Goal: Task Accomplishment & Management: Use online tool/utility

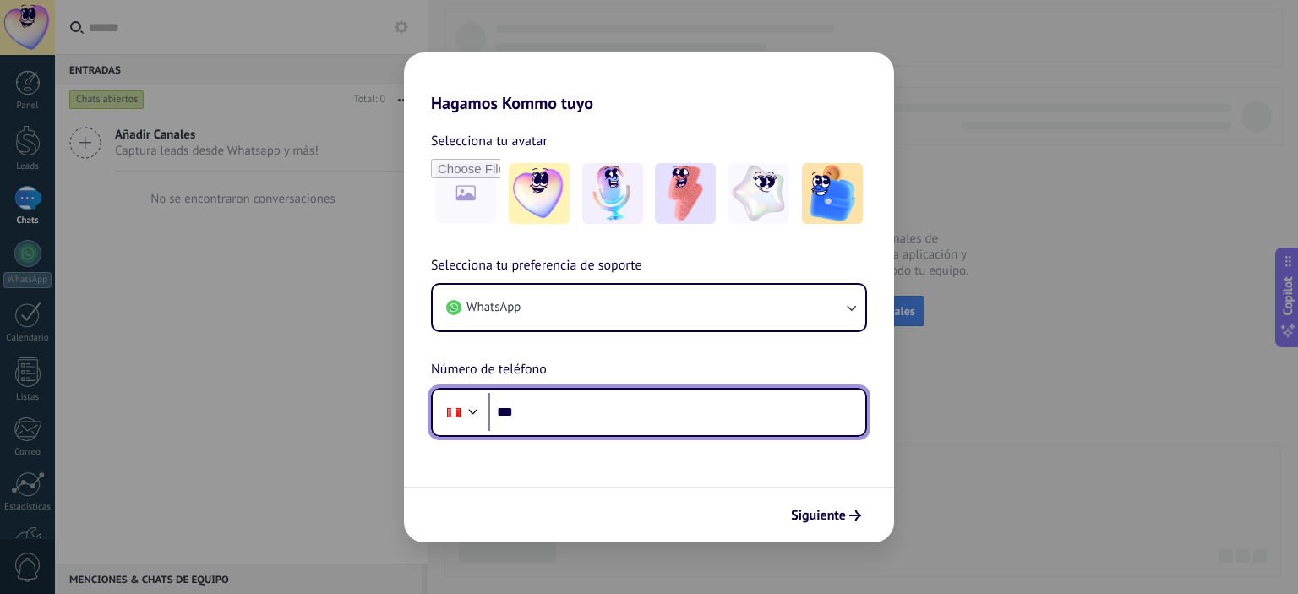
click at [553, 407] on input "***" at bounding box center [676, 412] width 377 height 39
type input "**********"
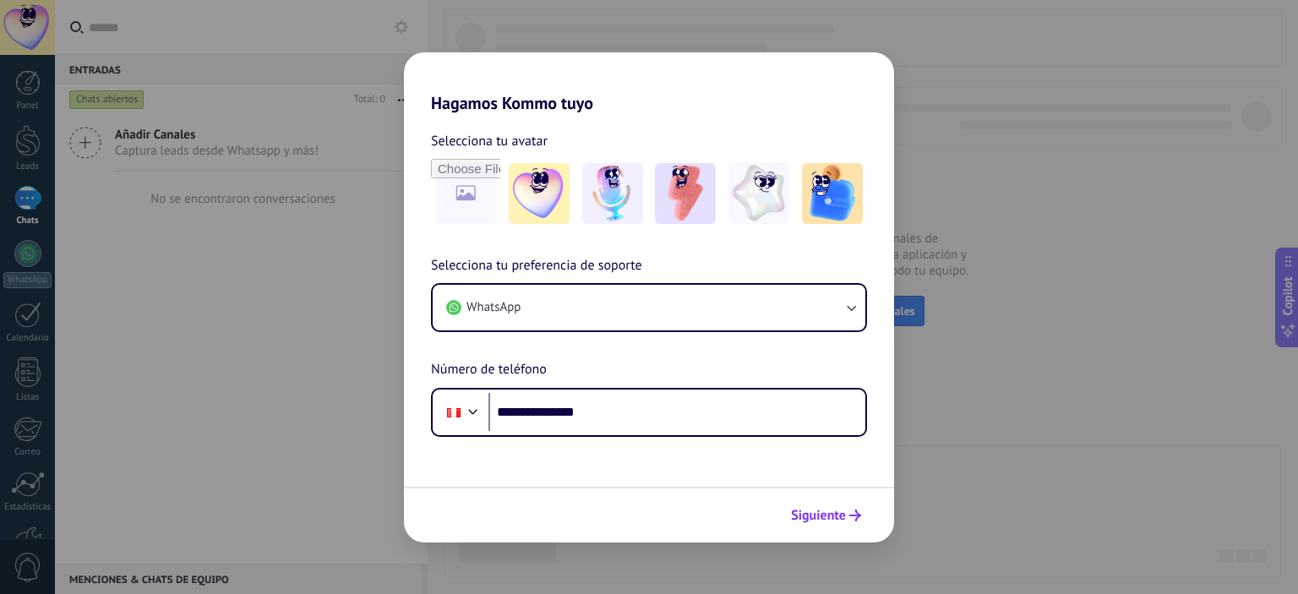
click at [854, 515] on use "submit" at bounding box center [855, 516] width 12 height 12
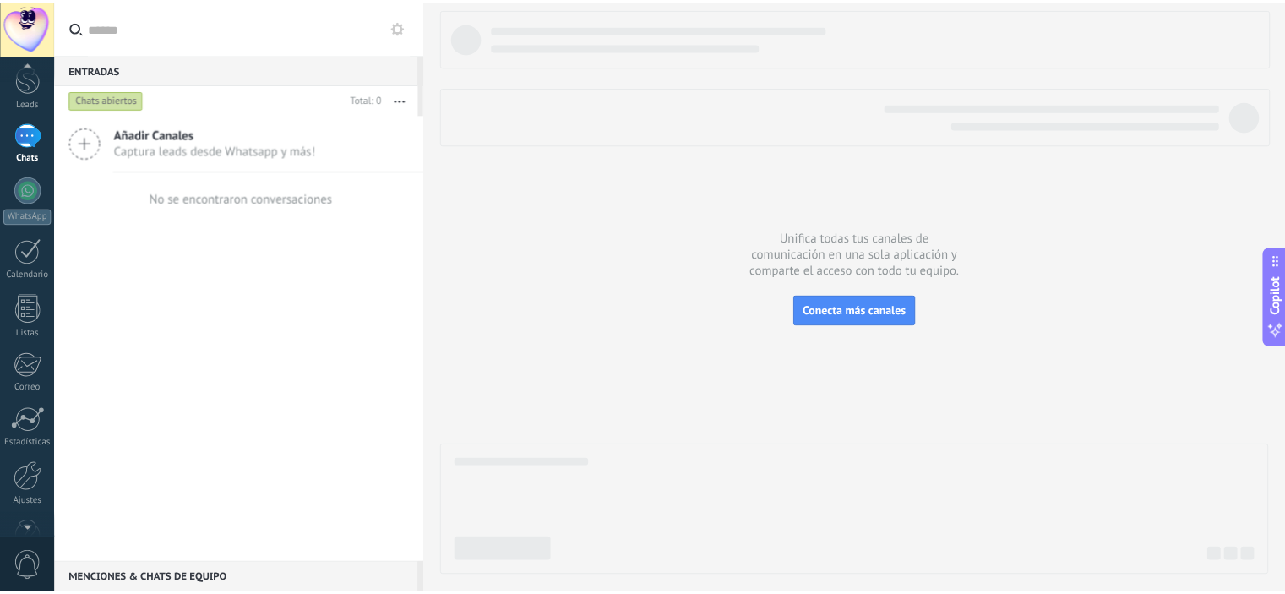
scroll to position [108, 0]
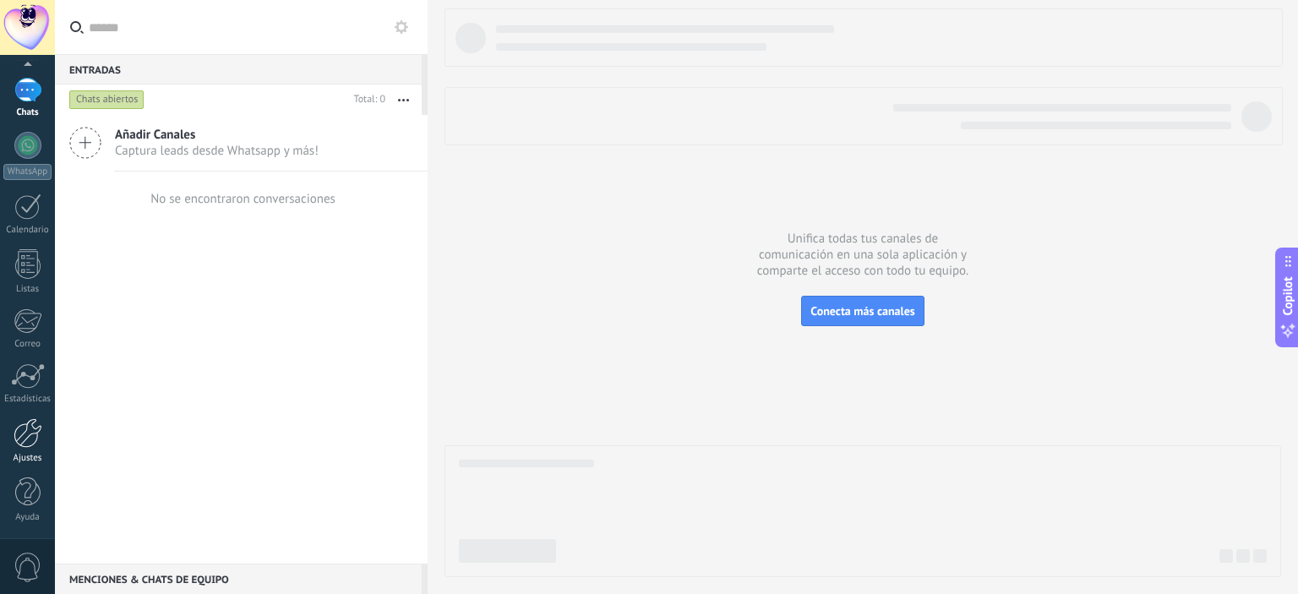
click at [45, 455] on div "Ajustes" at bounding box center [27, 458] width 49 height 11
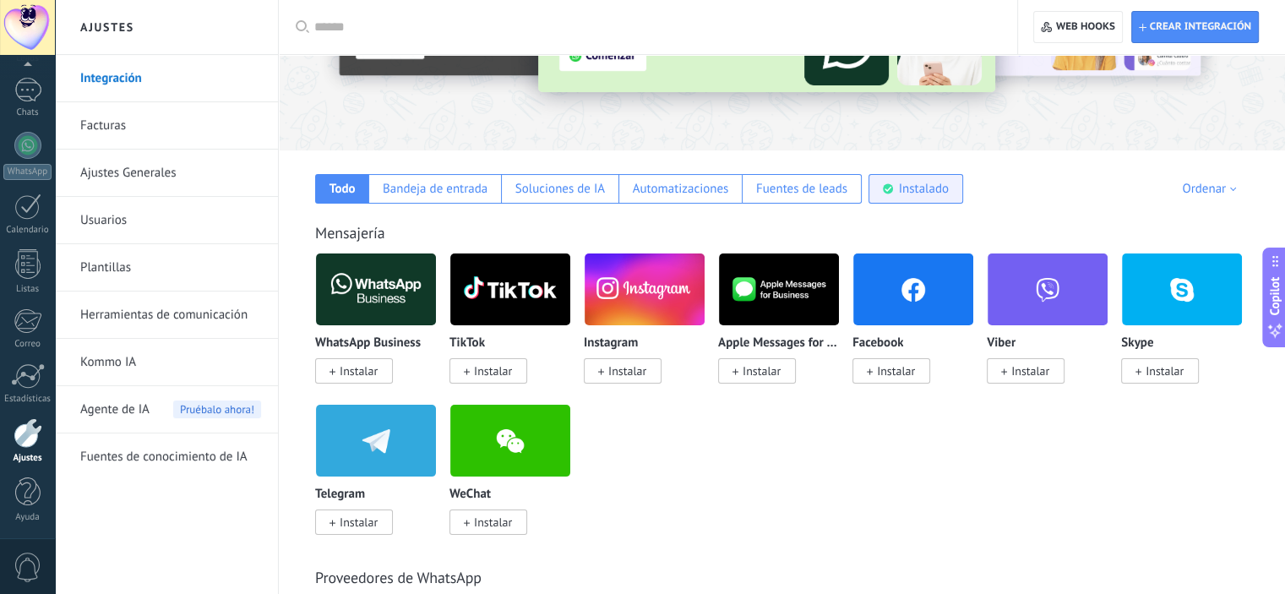
scroll to position [169, 0]
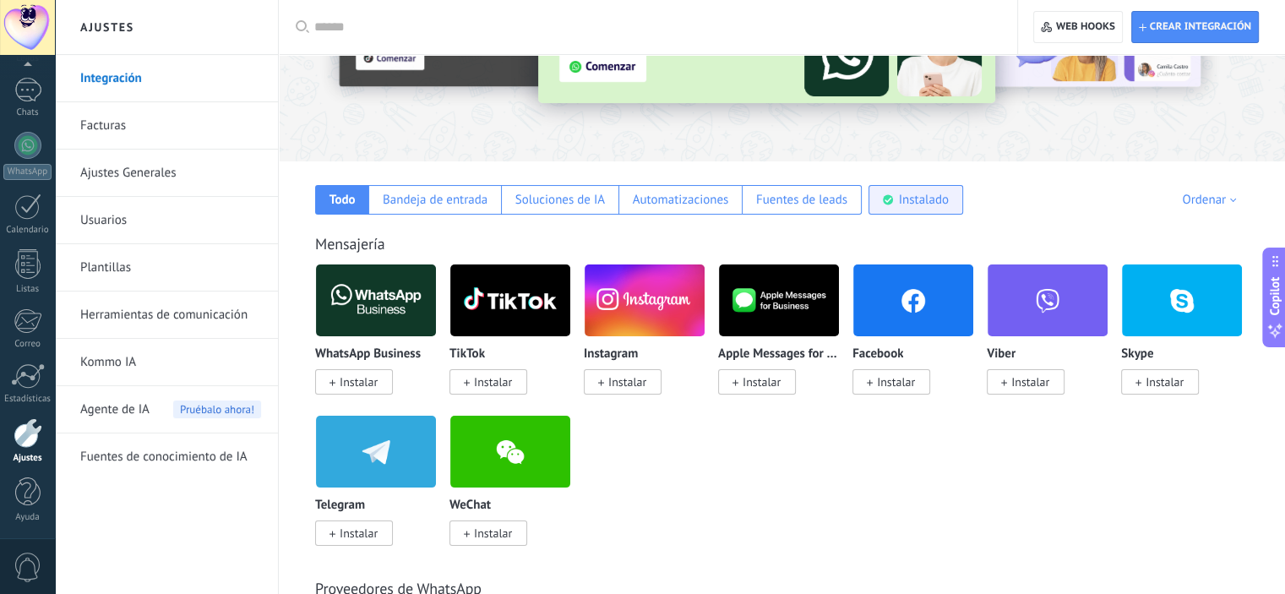
click at [924, 194] on div "Instalado" at bounding box center [924, 200] width 50 height 16
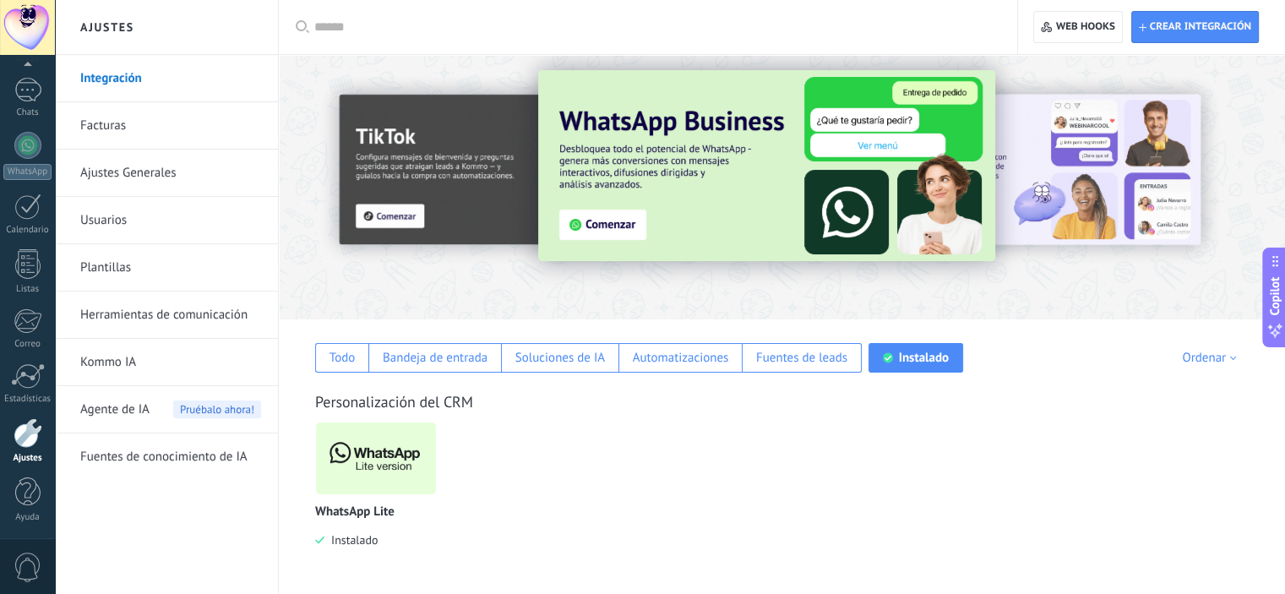
scroll to position [11, 0]
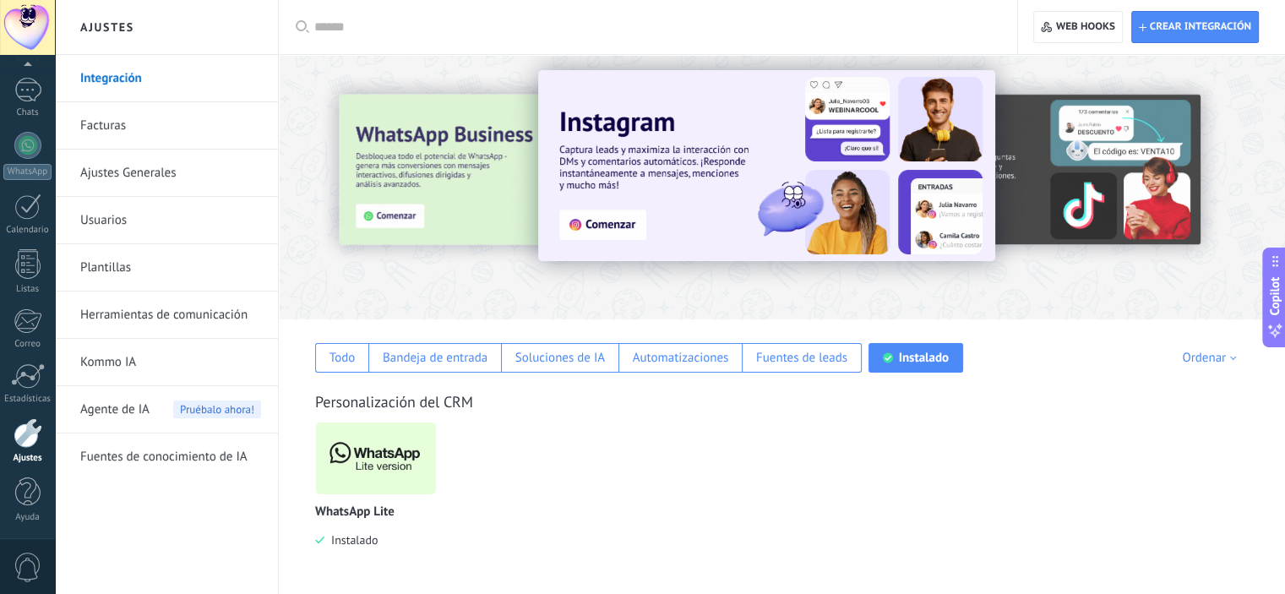
click at [380, 442] on img at bounding box center [376, 458] width 120 height 82
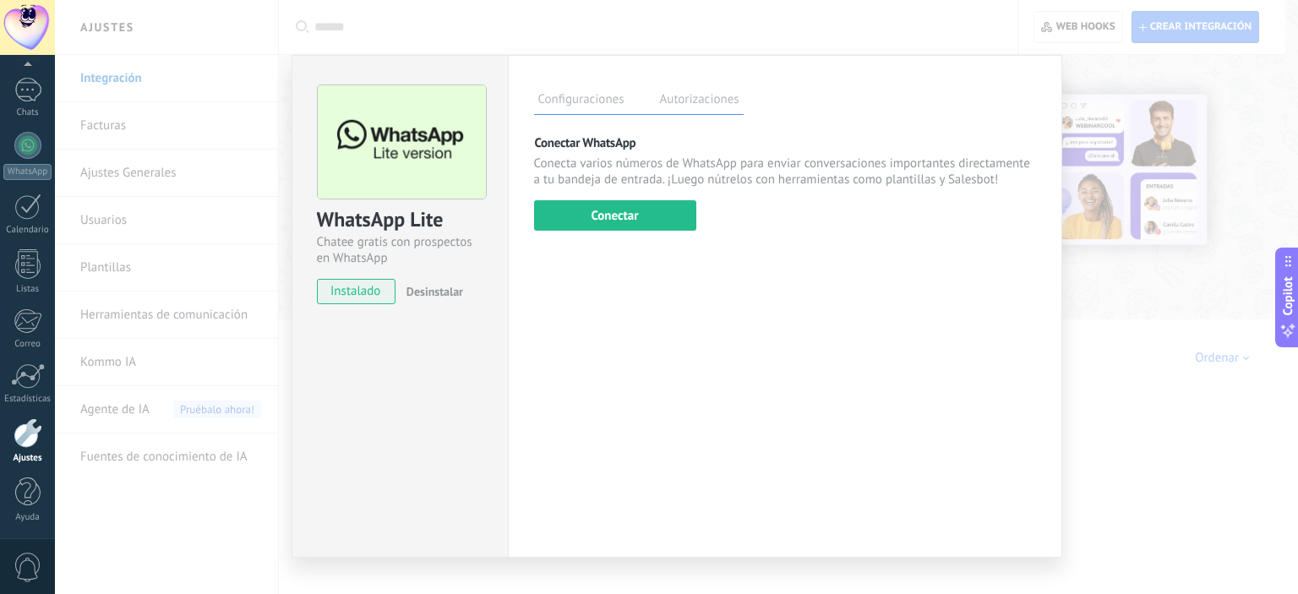
click at [1061, 385] on div "WhatsApp Lite Chatee gratis con prospectos en WhatsApp instalado Desinstalar Co…" at bounding box center [676, 297] width 1243 height 594
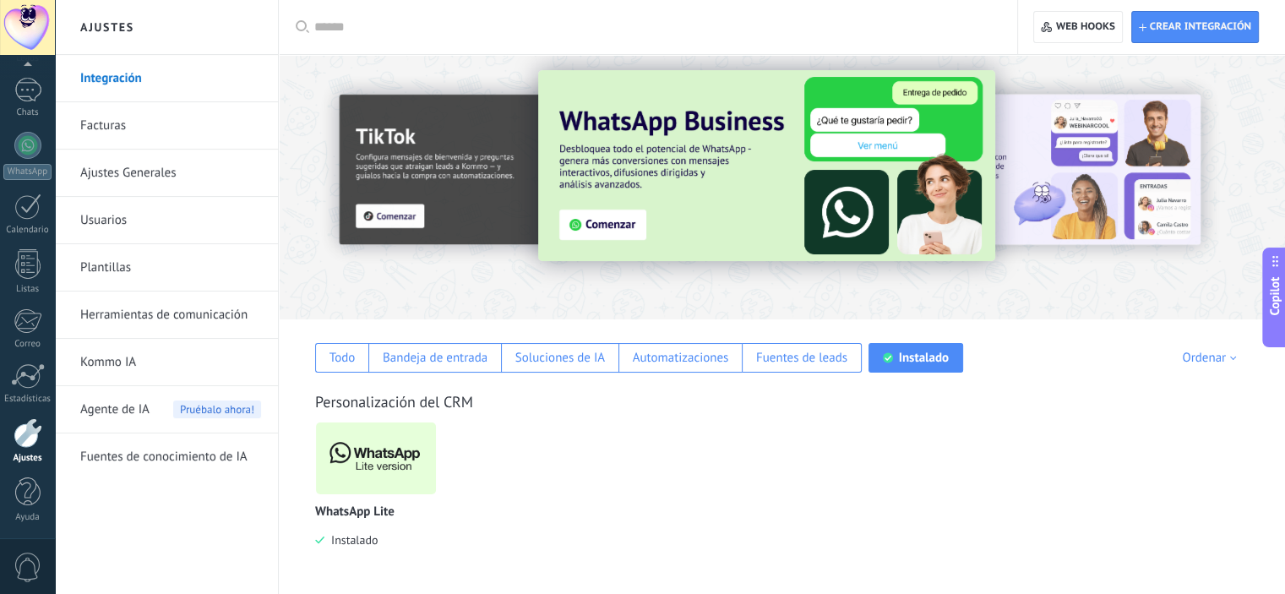
click at [384, 513] on p "WhatsApp Lite" at bounding box center [354, 512] width 79 height 14
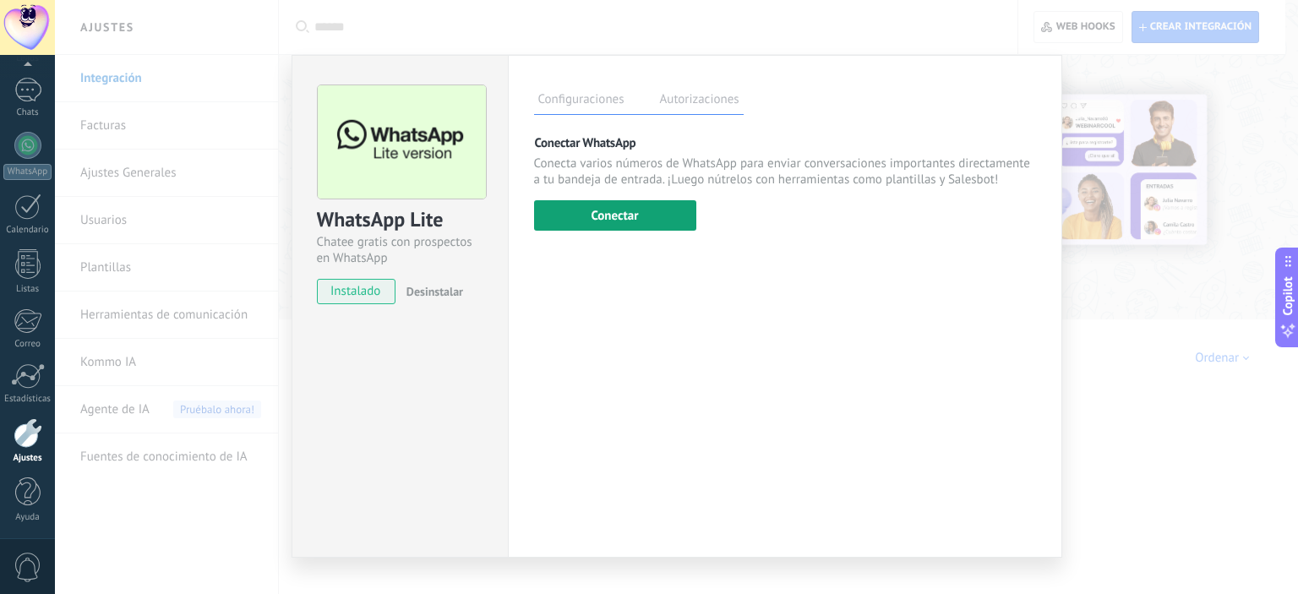
click at [601, 210] on button "Conectar" at bounding box center [615, 215] width 162 height 30
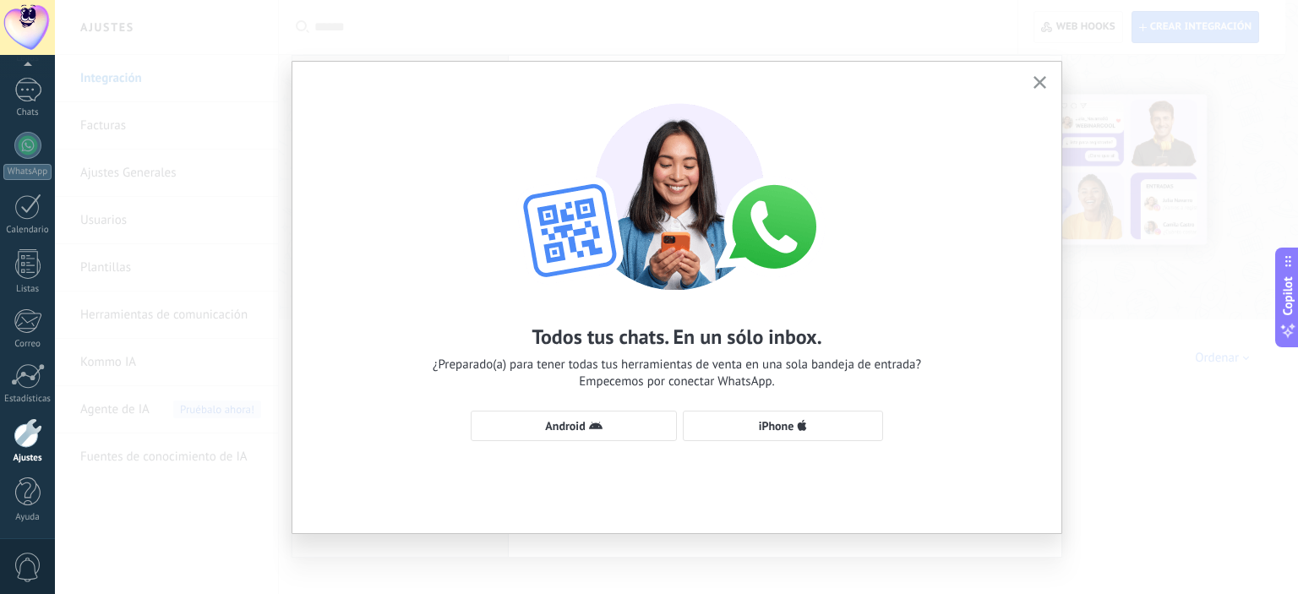
click at [634, 222] on img at bounding box center [677, 188] width 372 height 203
click at [568, 412] on button "Android" at bounding box center [574, 426] width 206 height 30
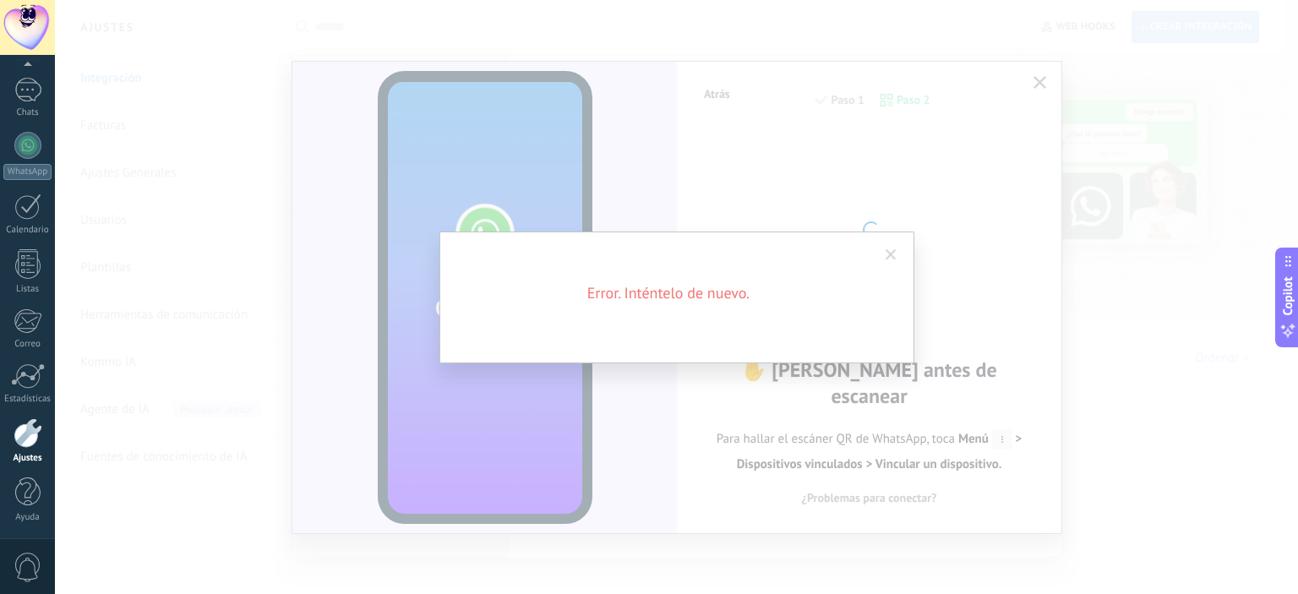
click at [713, 144] on div "Error. Inténtelo de nuevo." at bounding box center [676, 297] width 1243 height 594
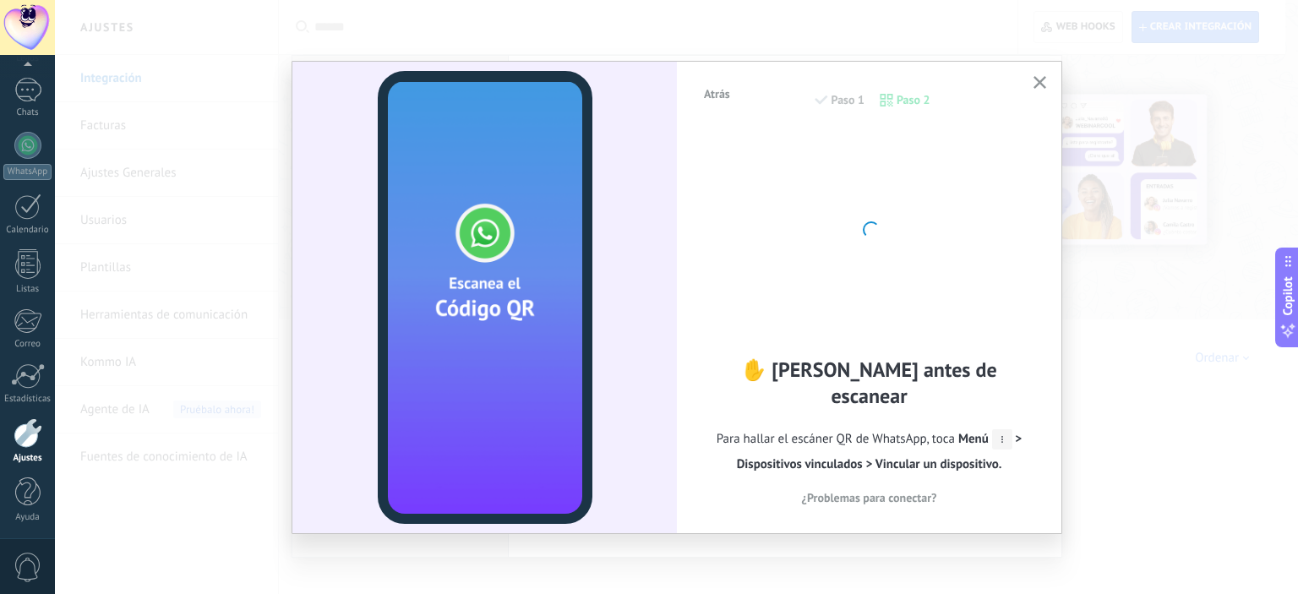
click at [1250, 226] on div "Atrás Paso 1 Paso 2 ✋ [PERSON_NAME] antes de escanear Para hallar el escáner QR…" at bounding box center [676, 297] width 1243 height 594
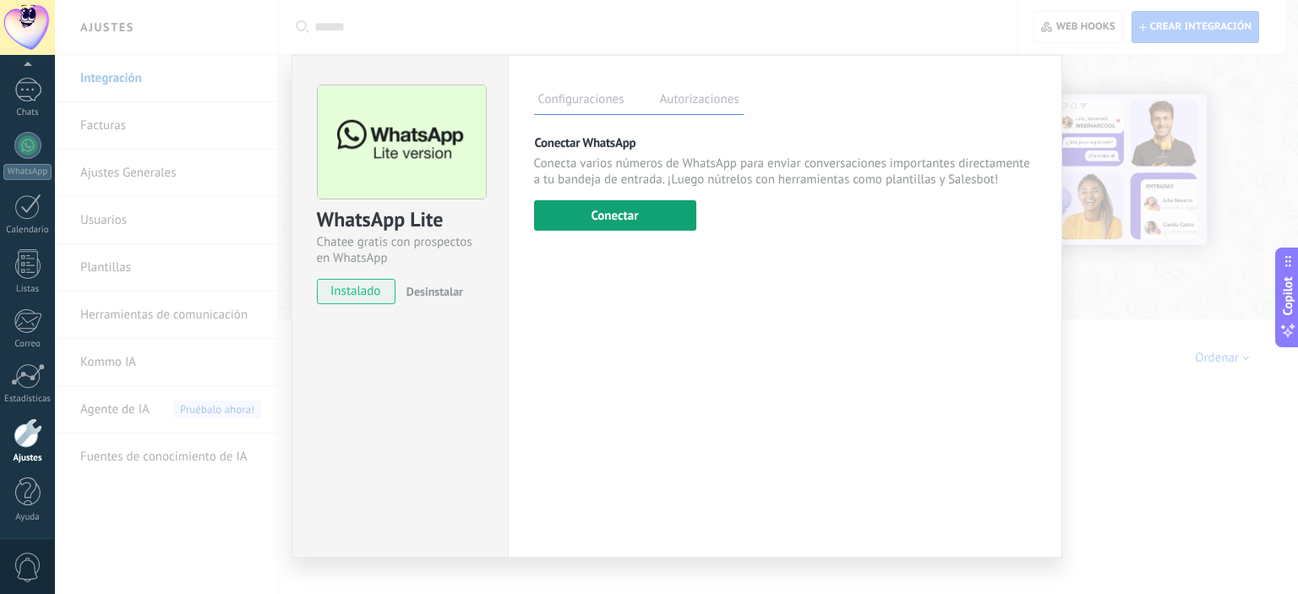
click at [645, 217] on button "Conectar" at bounding box center [615, 215] width 162 height 30
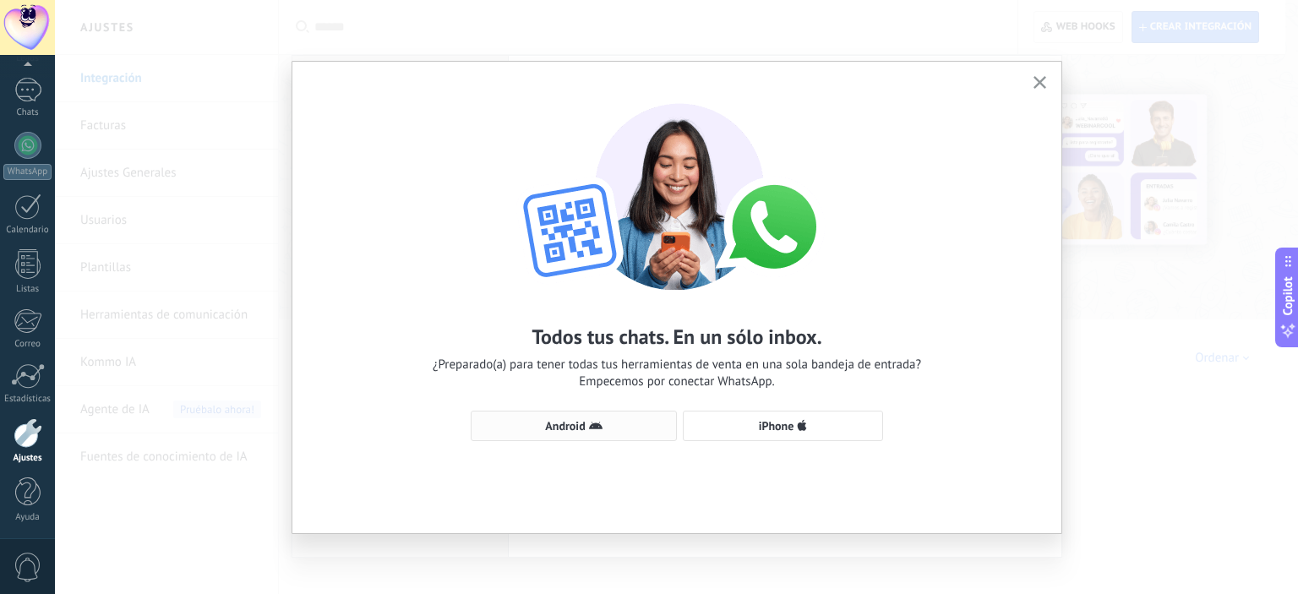
click at [623, 422] on span "Android" at bounding box center [574, 426] width 188 height 14
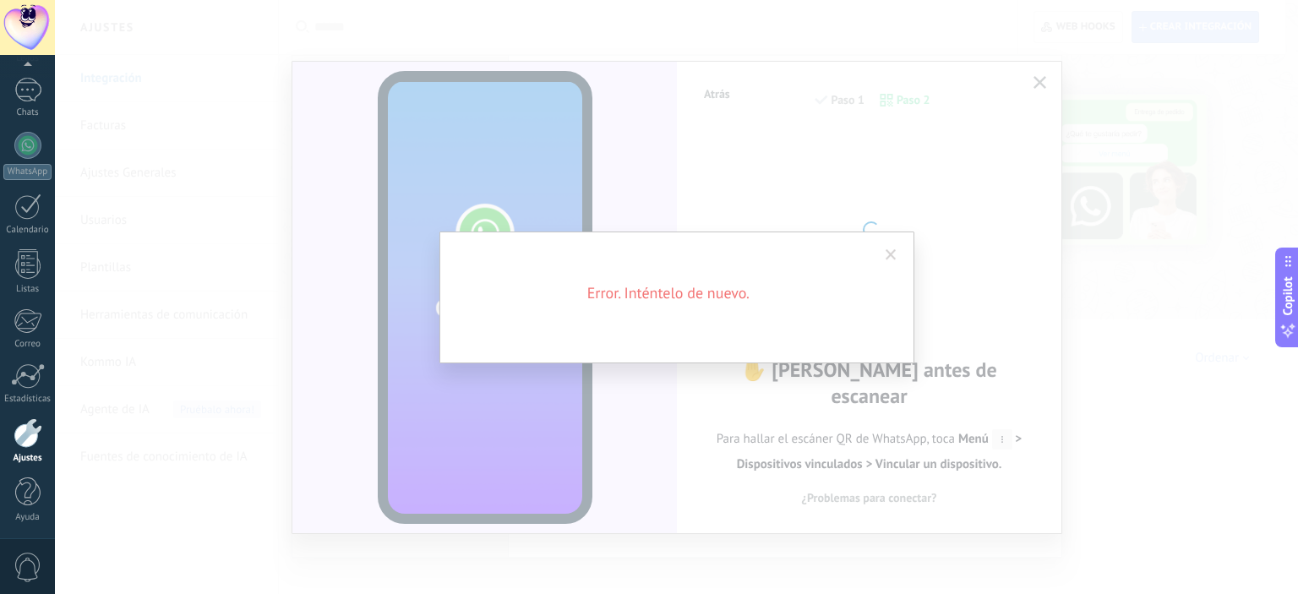
click at [1085, 181] on div "Error. Inténtelo de nuevo." at bounding box center [676, 297] width 1243 height 594
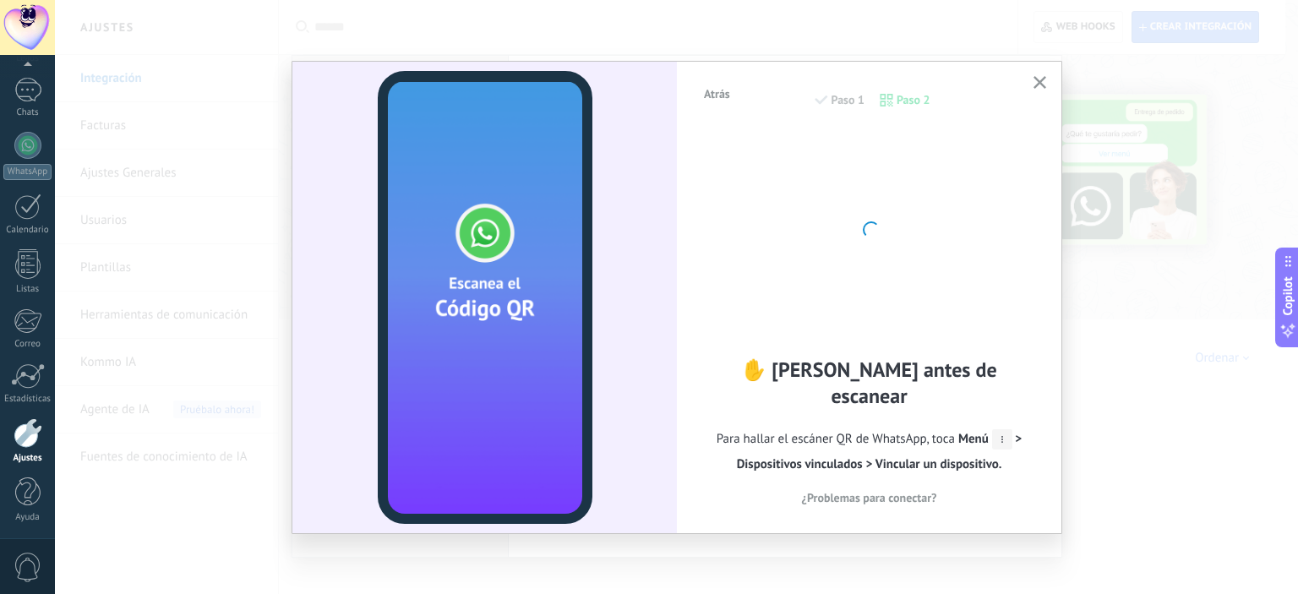
click at [1043, 81] on icon "button" at bounding box center [1039, 82] width 13 height 13
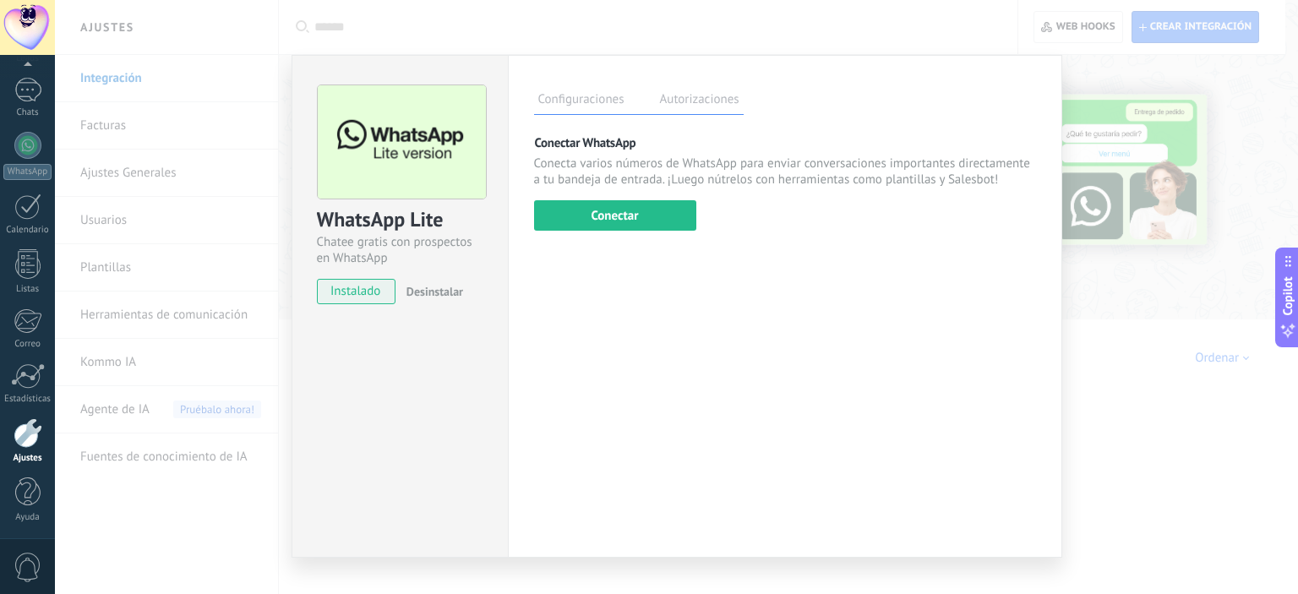
click at [1169, 327] on div "WhatsApp Lite Chatee gratis con prospectos en WhatsApp instalado Desinstalar Co…" at bounding box center [676, 297] width 1243 height 594
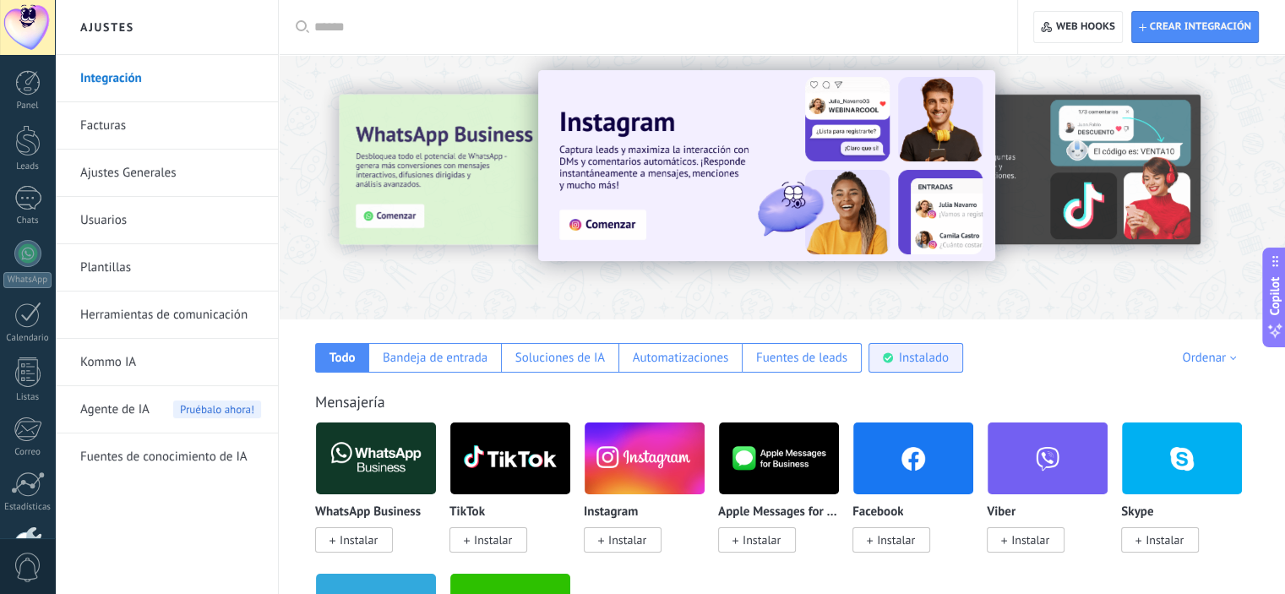
click at [935, 371] on div "Instalado" at bounding box center [916, 358] width 95 height 30
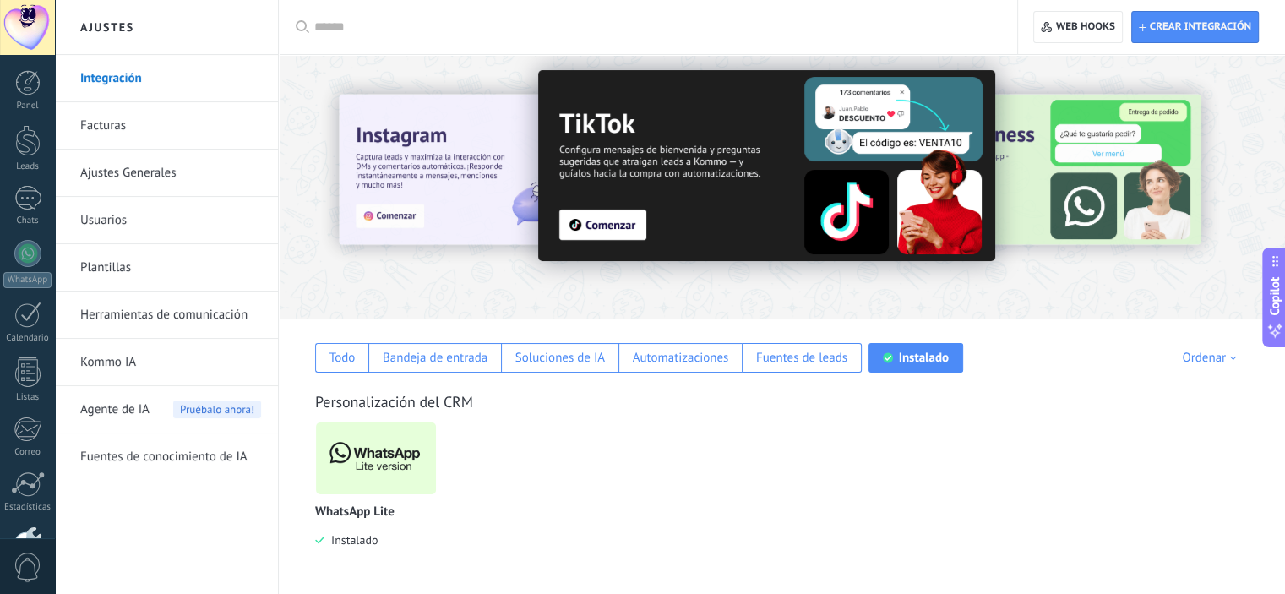
click at [368, 487] on img at bounding box center [376, 458] width 120 height 82
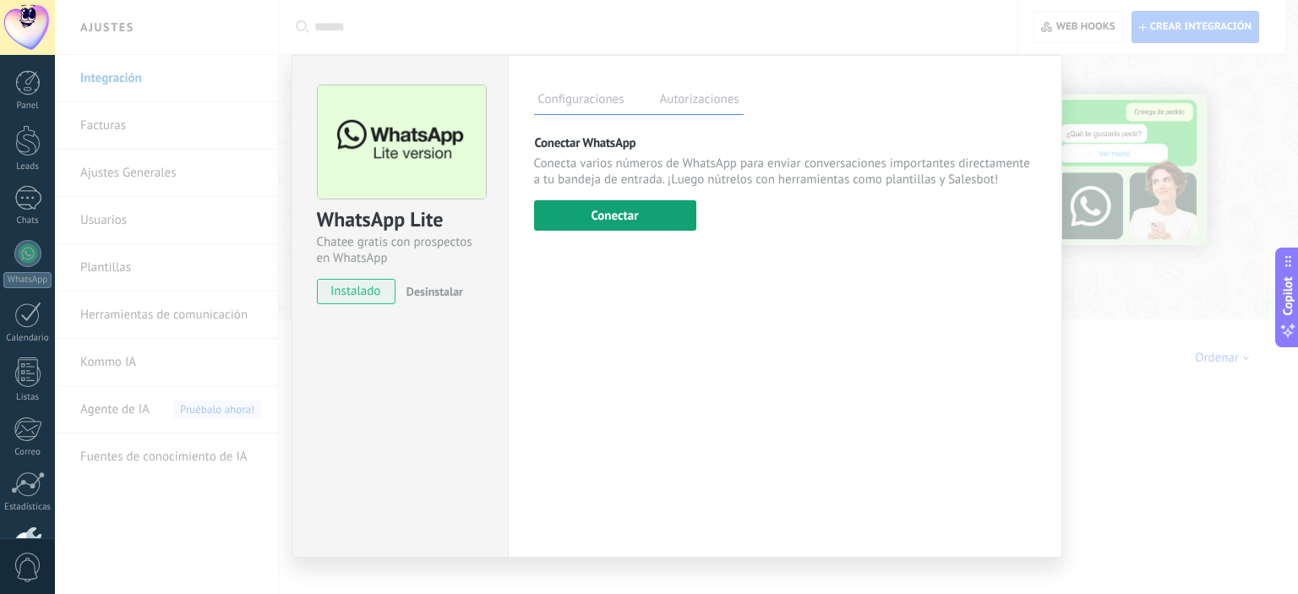
click at [629, 225] on button "Conectar" at bounding box center [615, 215] width 162 height 30
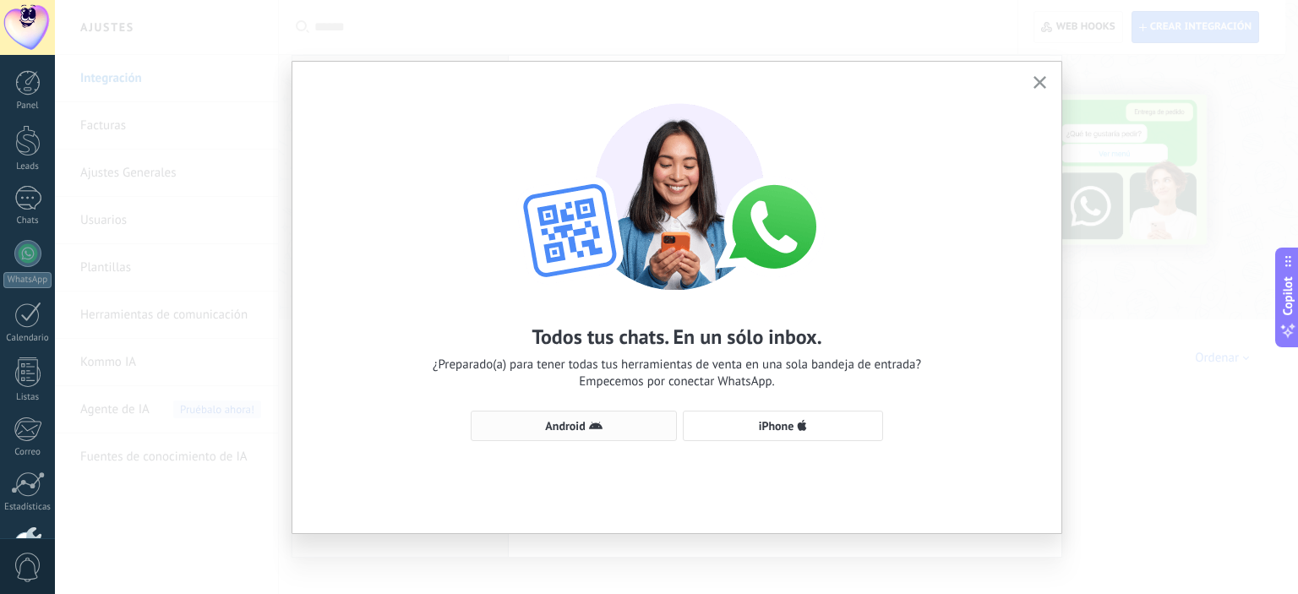
click at [606, 419] on span "Android" at bounding box center [574, 426] width 188 height 14
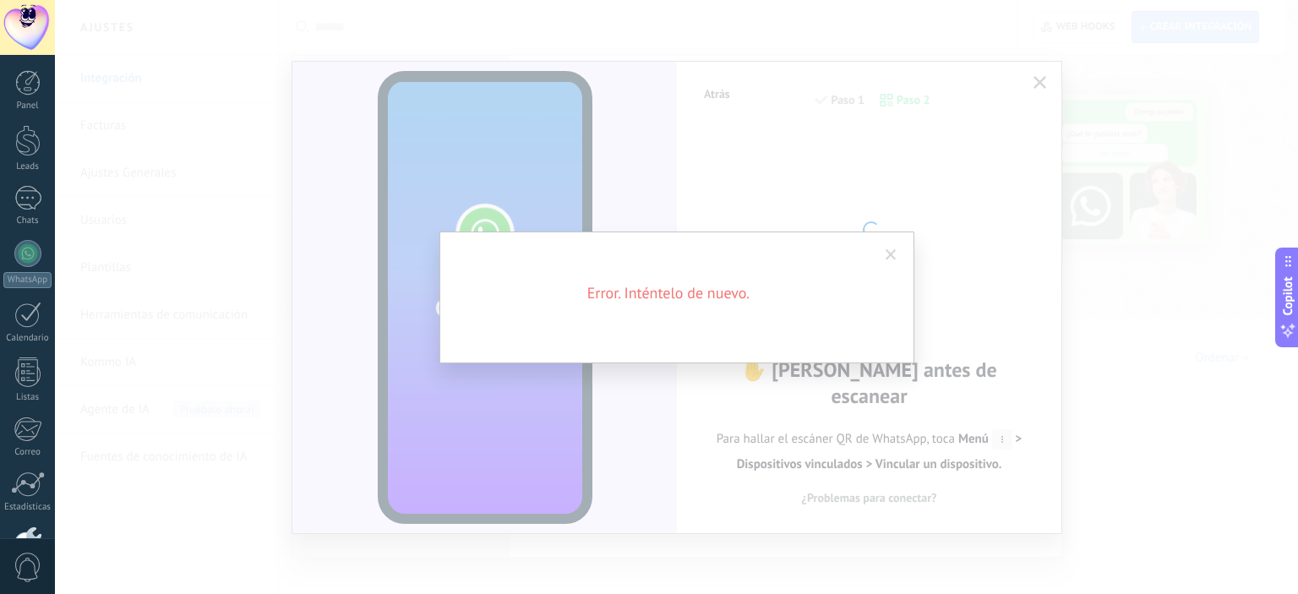
click at [650, 436] on div "Error. Inténtelo de nuevo." at bounding box center [676, 297] width 1243 height 594
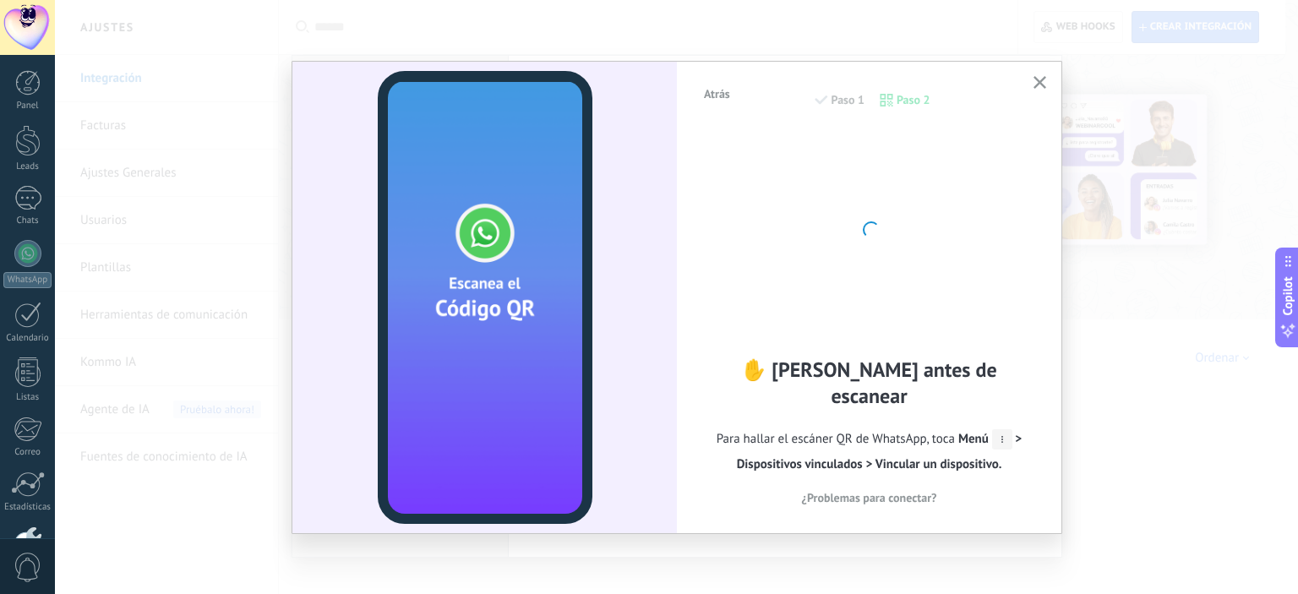
click at [1146, 259] on div "Atrás Paso 1 Paso 2 ✋ [PERSON_NAME] antes de escanear Para hallar el escáner QR…" at bounding box center [676, 297] width 1243 height 594
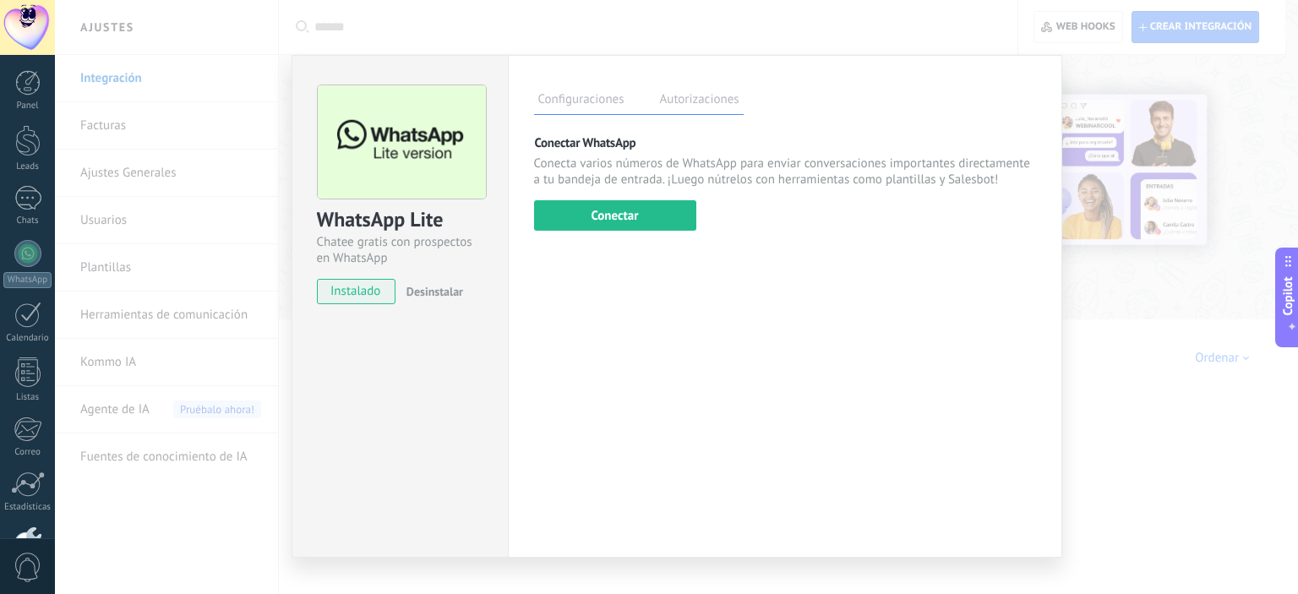
click at [1142, 364] on div "WhatsApp Lite Chatee gratis con prospectos en WhatsApp instalado Desinstalar Co…" at bounding box center [676, 297] width 1243 height 594
